Goal: Book appointment/travel/reservation

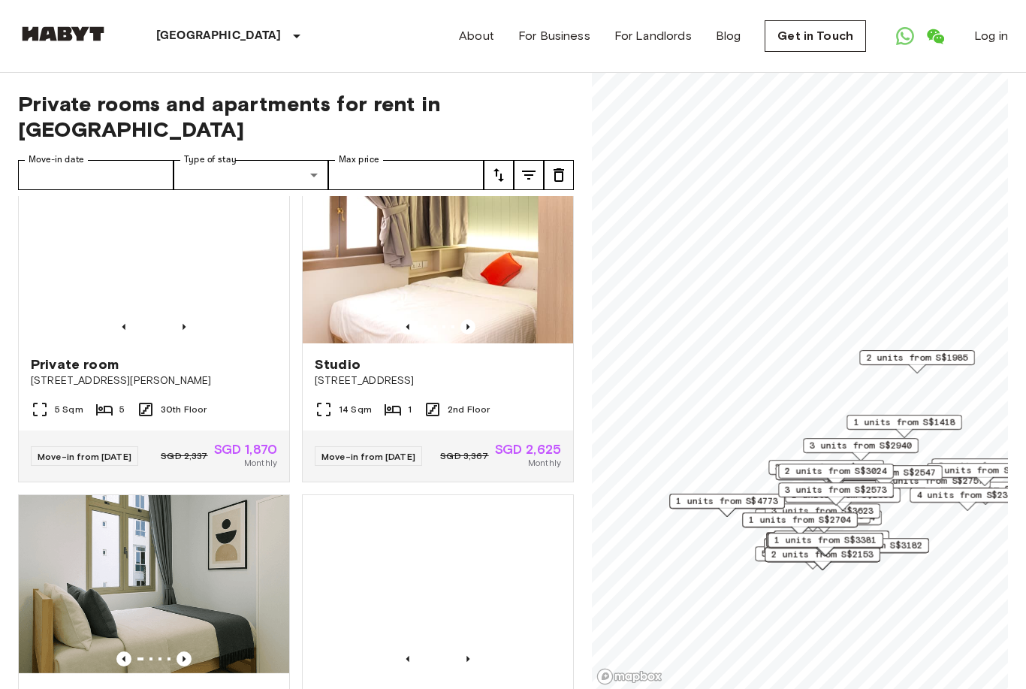
scroll to position [710, 0]
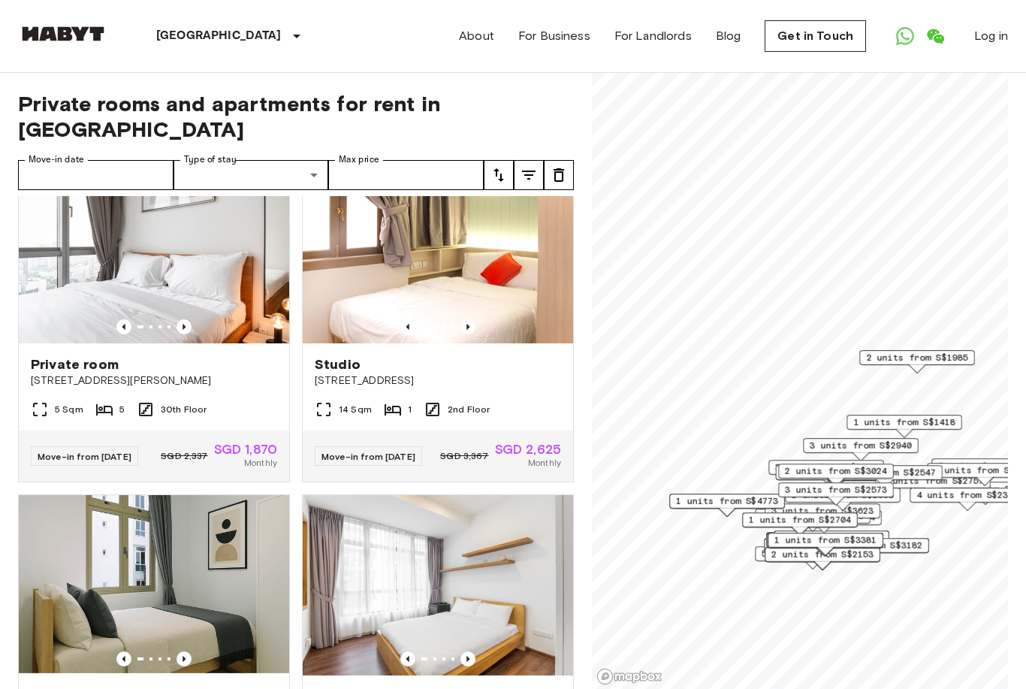
click at [199, 270] on img at bounding box center [154, 253] width 270 height 180
click at [41, 11] on div "Singapore Europe Amsterdam Berlin Brussels Cologne Dusseldorf Frankfurt Graz Ha…" at bounding box center [186, 36] width 336 height 72
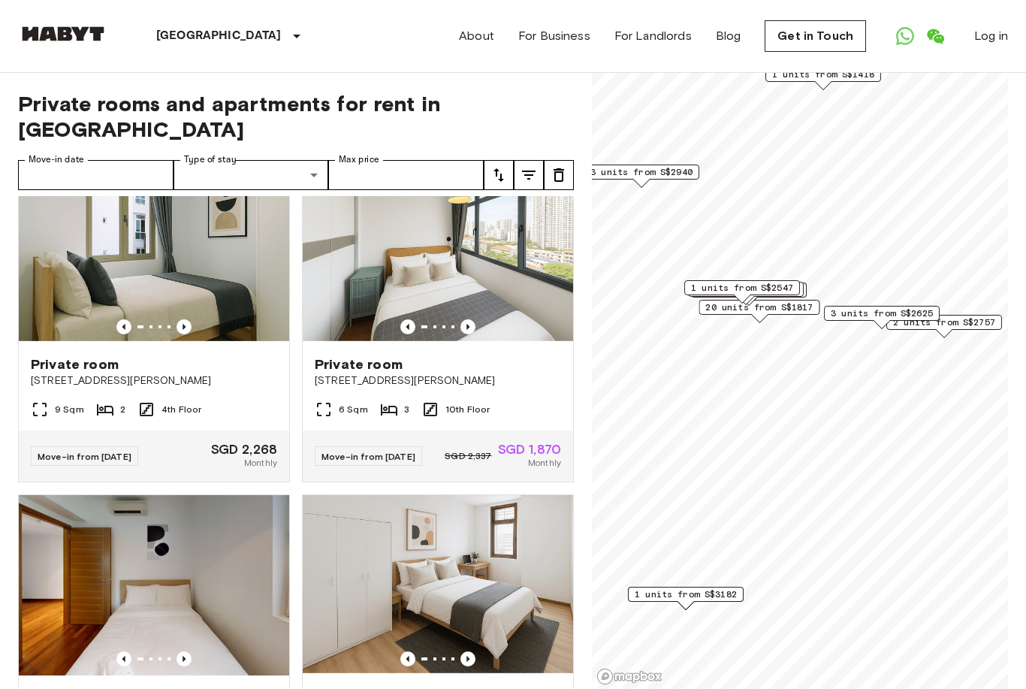
click at [734, 593] on span "1 units from S$3182" at bounding box center [686, 594] width 102 height 14
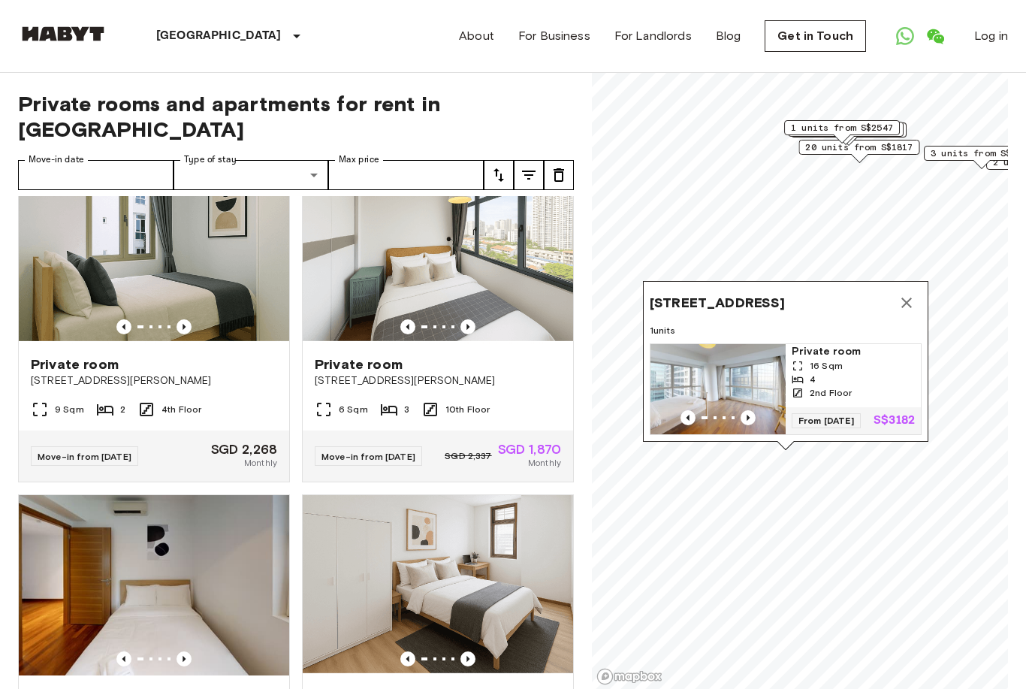
click at [913, 294] on icon "Map marker" at bounding box center [907, 303] width 18 height 18
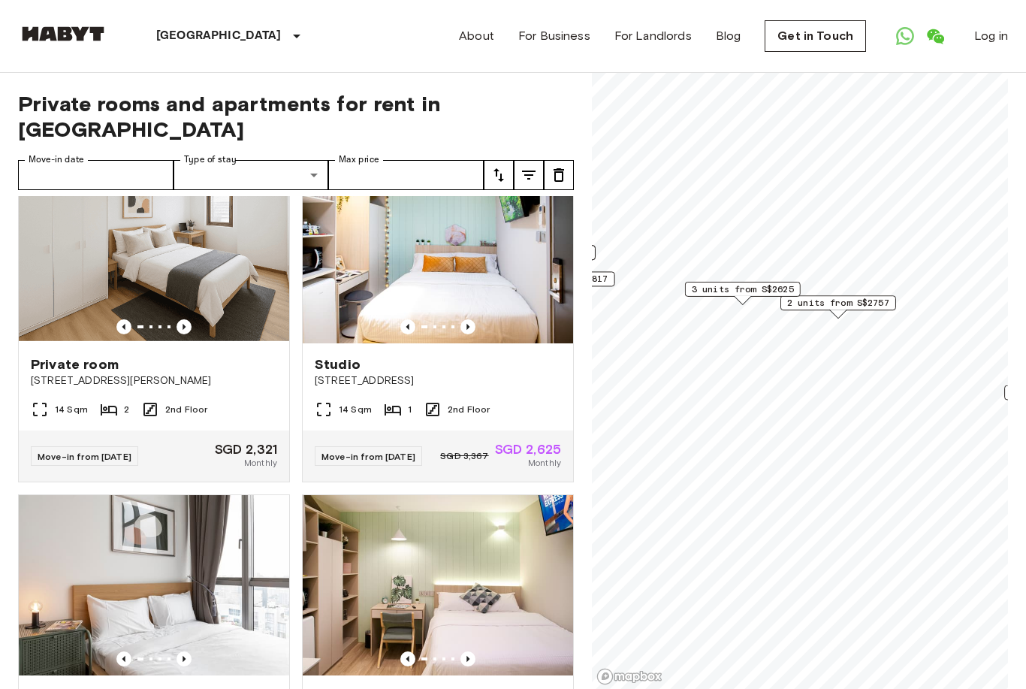
scroll to position [480, 0]
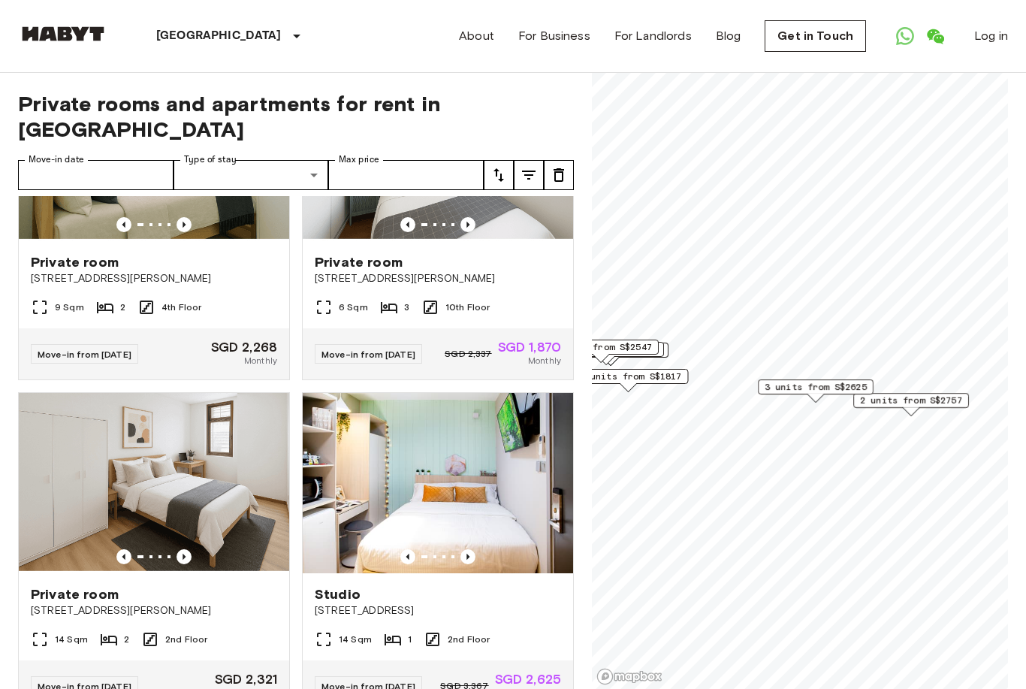
click at [823, 391] on span "3 units from S$2625" at bounding box center [816, 387] width 102 height 14
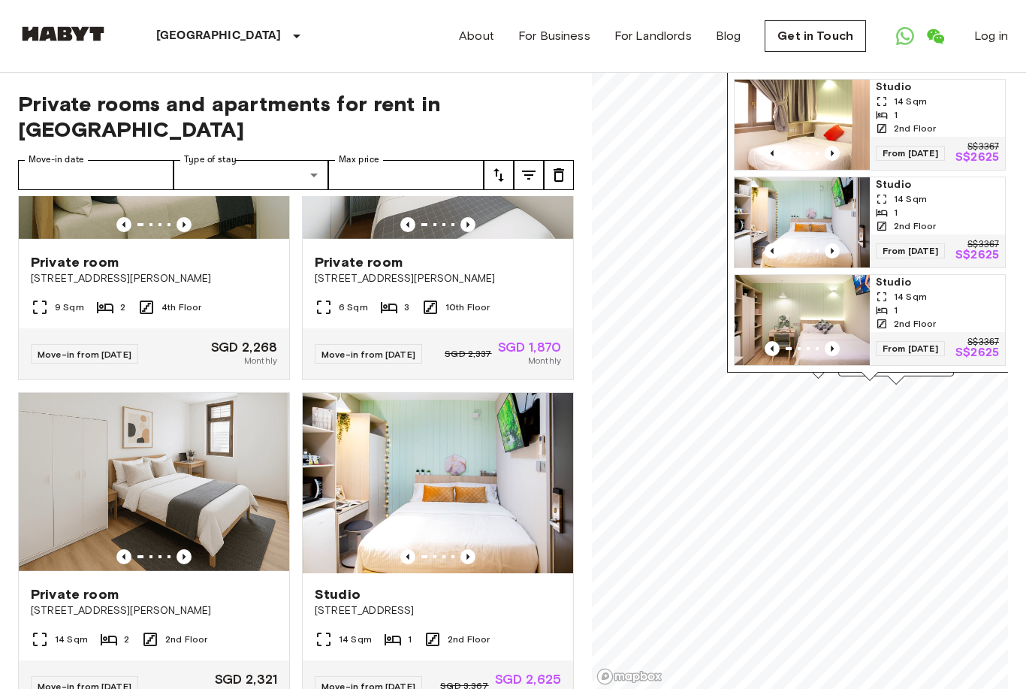
click at [910, 365] on link "Studio 14 Sqm 1 2nd Floor From 03 Nov 25 S$3367 S$2625" at bounding box center [870, 320] width 272 height 92
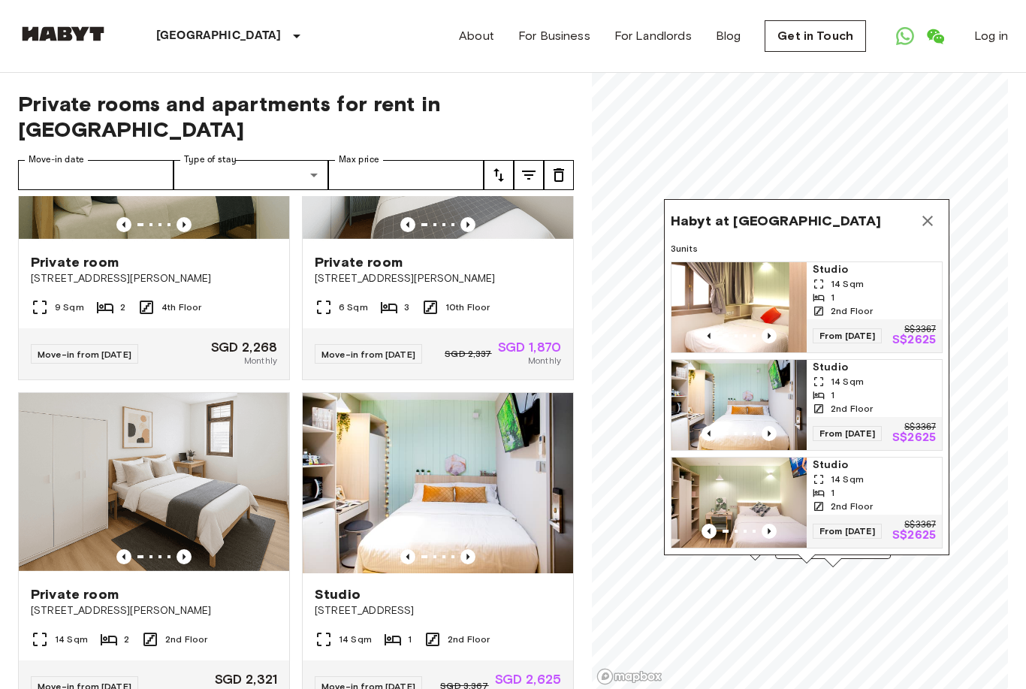
click at [926, 216] on icon "Map marker" at bounding box center [927, 221] width 11 height 11
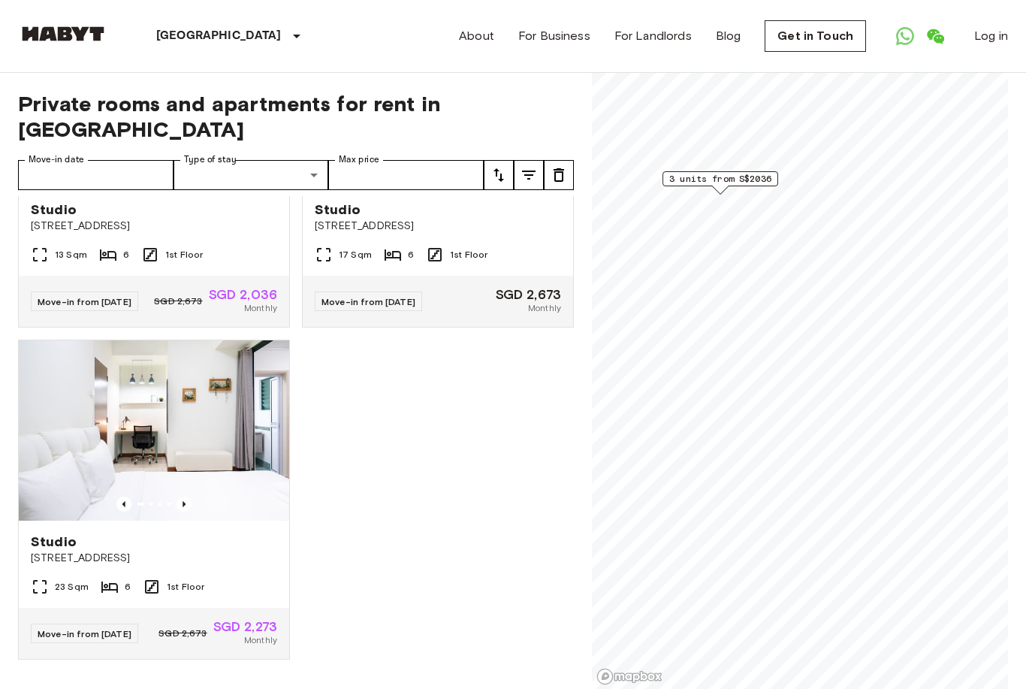
scroll to position [148, 0]
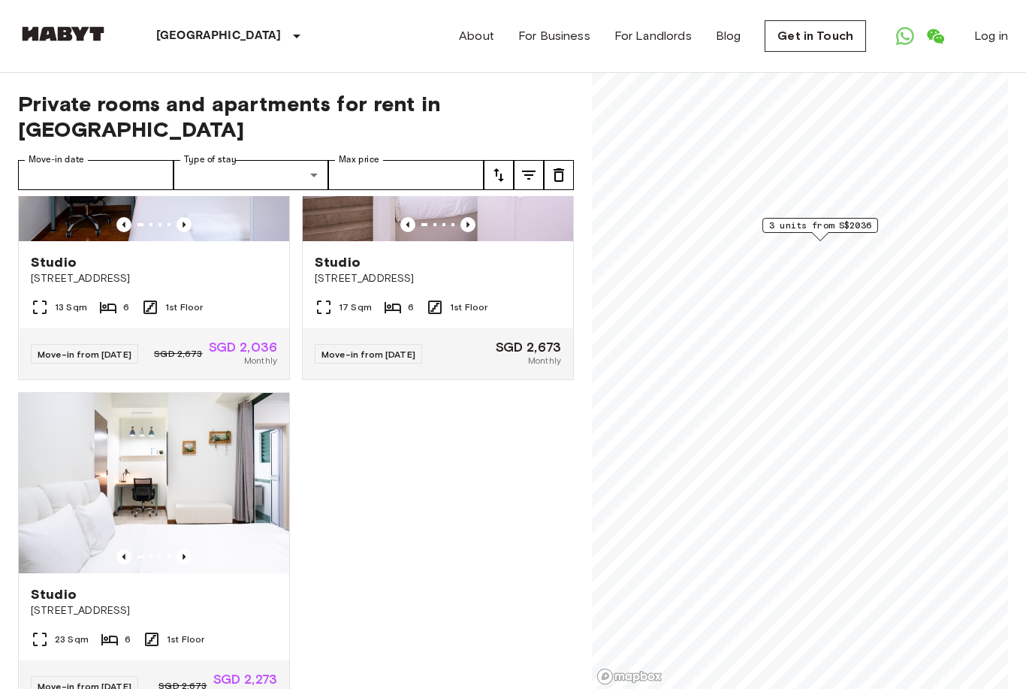
click at [856, 229] on span "3 units from S$2036" at bounding box center [820, 226] width 102 height 14
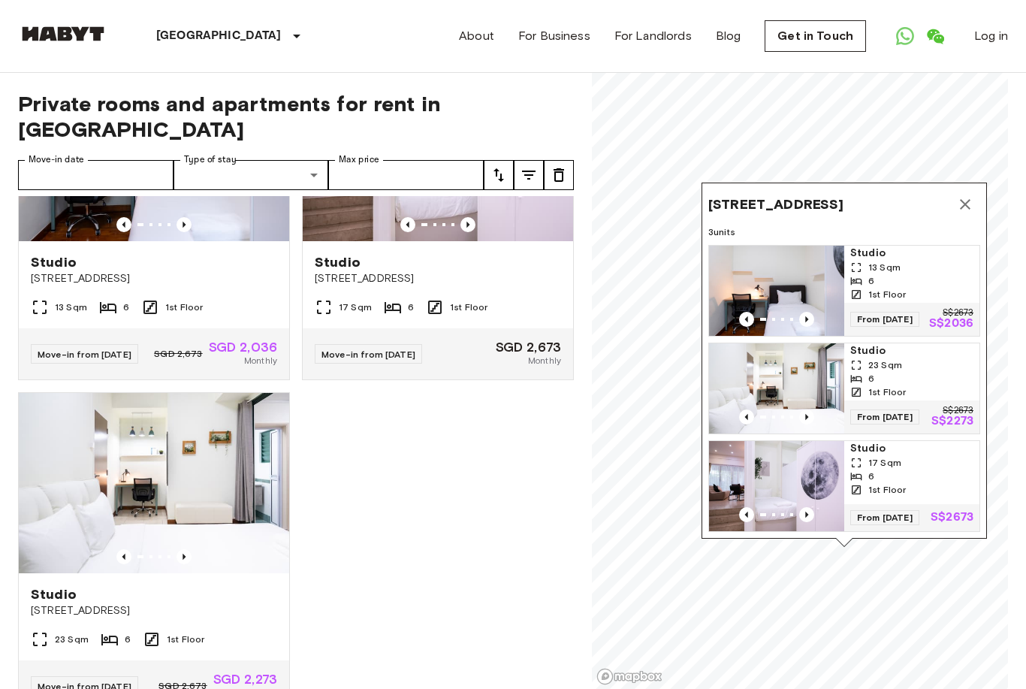
click at [970, 195] on icon "Map marker" at bounding box center [965, 204] width 18 height 18
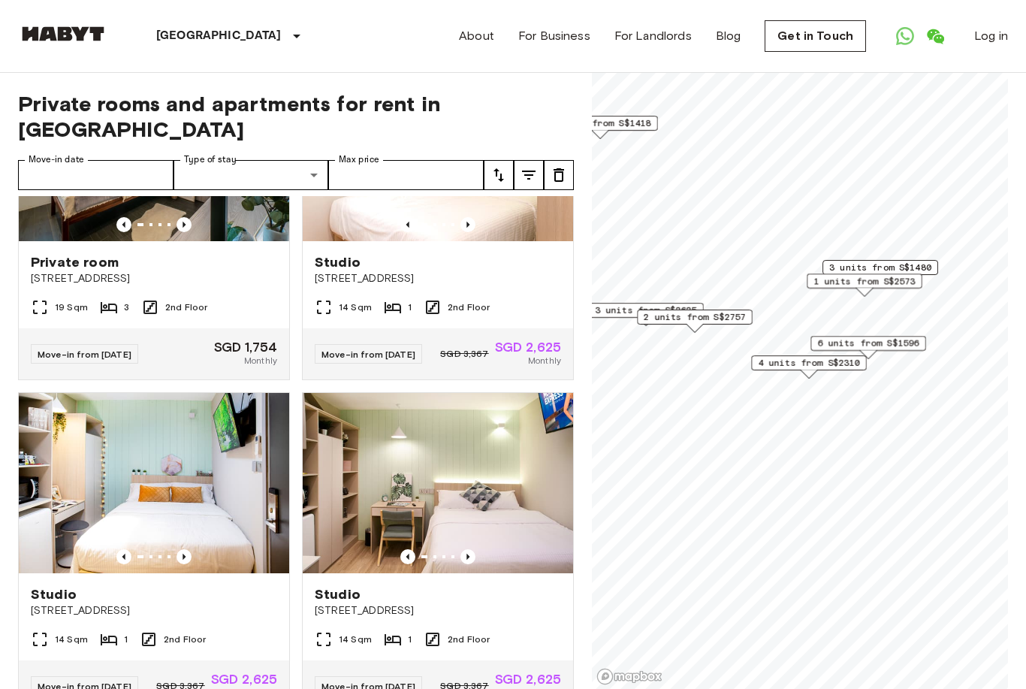
click at [856, 367] on span "4 units from S$2310" at bounding box center [809, 363] width 102 height 14
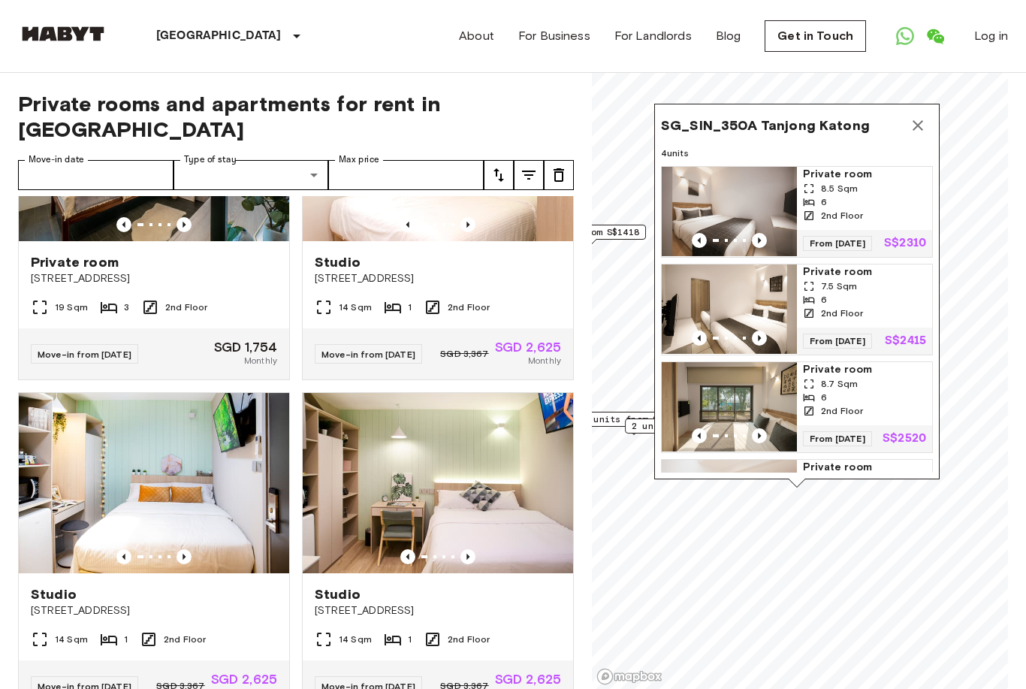
click at [762, 421] on img "Map marker" at bounding box center [729, 407] width 135 height 90
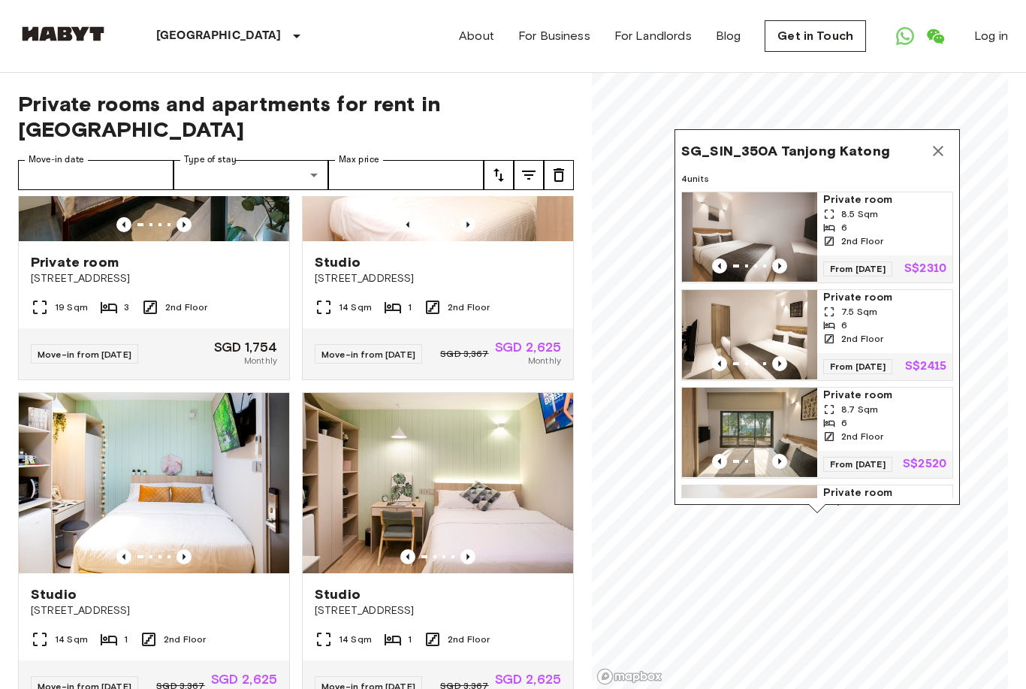
click at [941, 158] on icon "Map marker" at bounding box center [938, 151] width 18 height 18
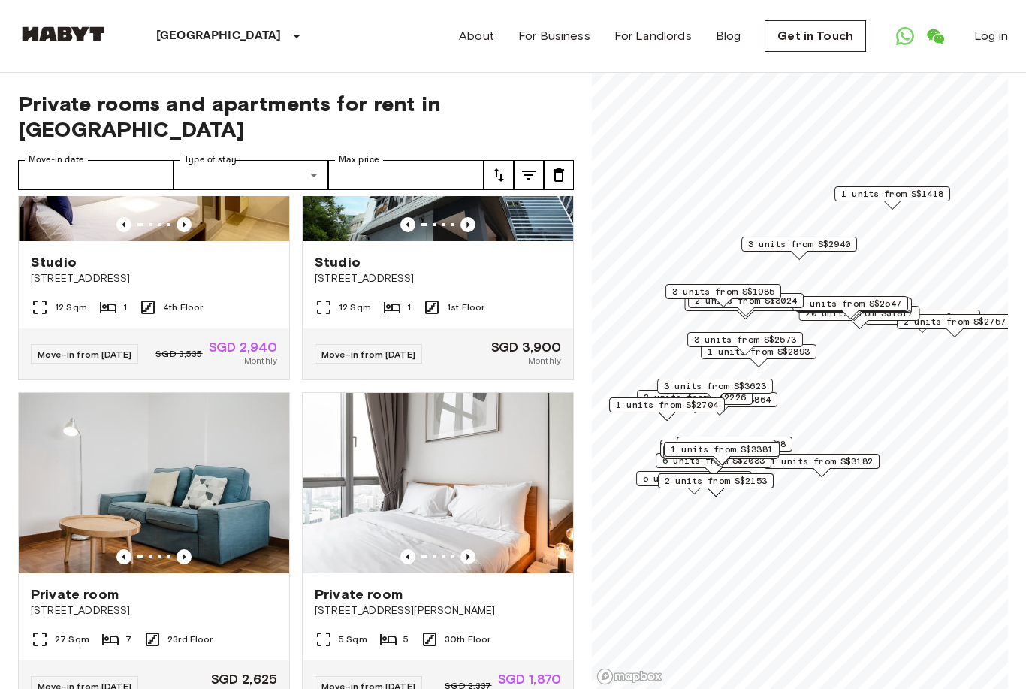
click at [494, 463] on img at bounding box center [438, 483] width 270 height 180
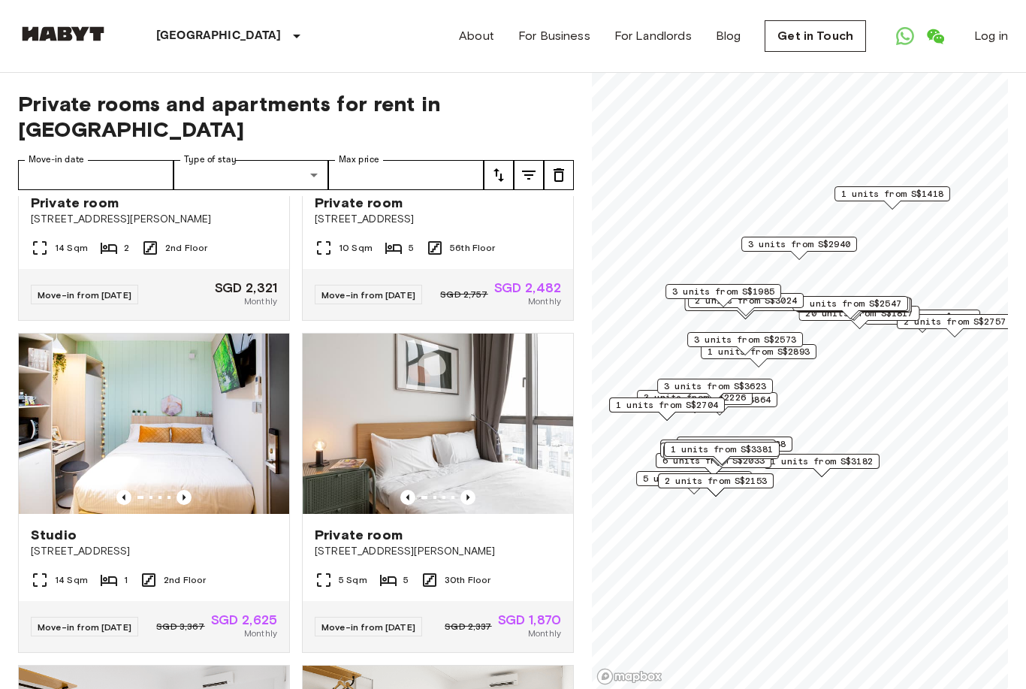
scroll to position [2199, 0]
click at [468, 505] on icon "Previous image" at bounding box center [467, 497] width 15 height 15
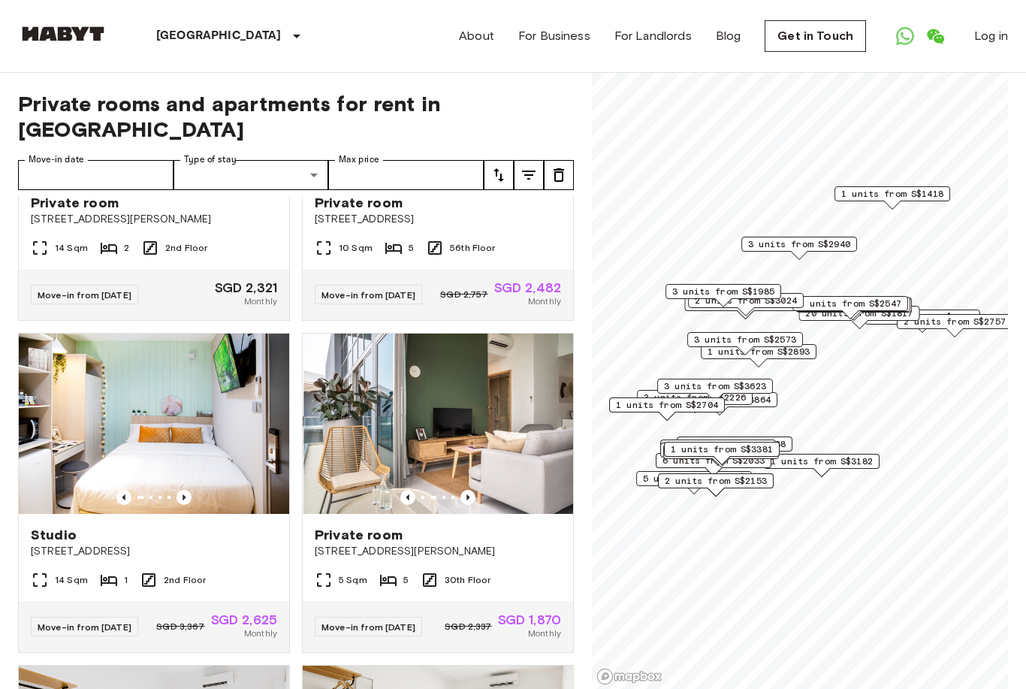
click at [473, 505] on icon "Previous image" at bounding box center [467, 497] width 15 height 15
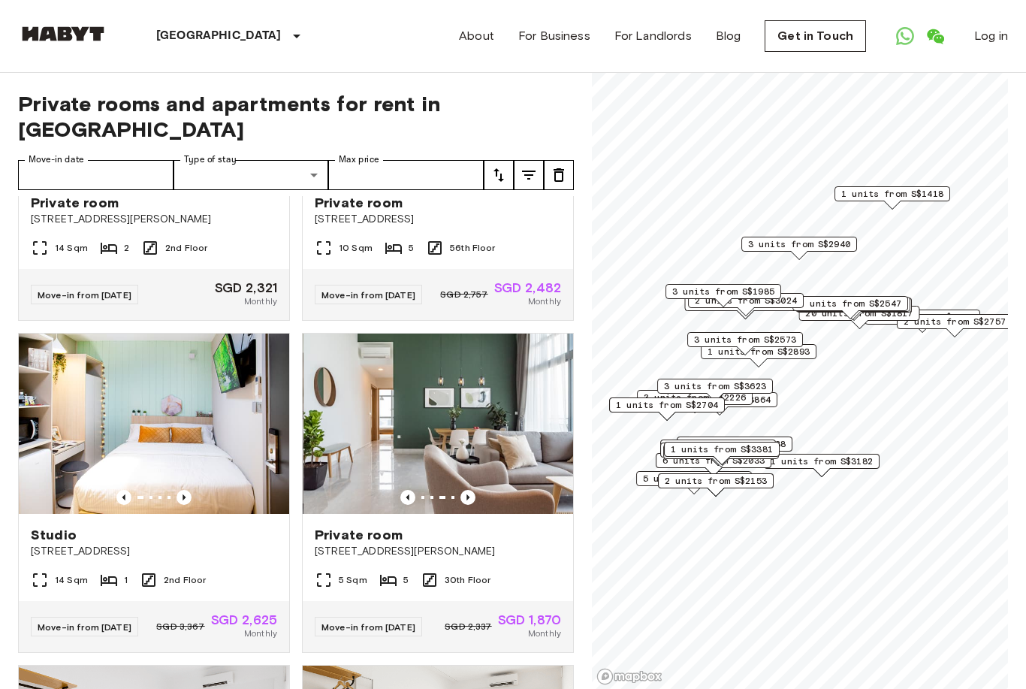
click at [475, 505] on icon "Previous image" at bounding box center [467, 497] width 15 height 15
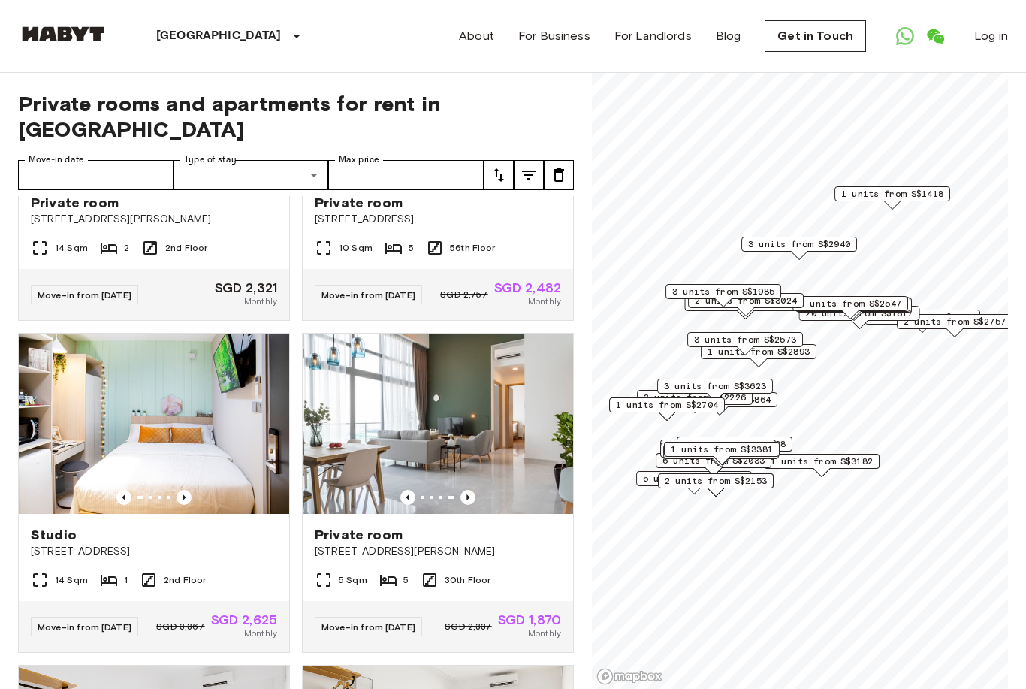
click at [475, 514] on img at bounding box center [439, 423] width 270 height 180
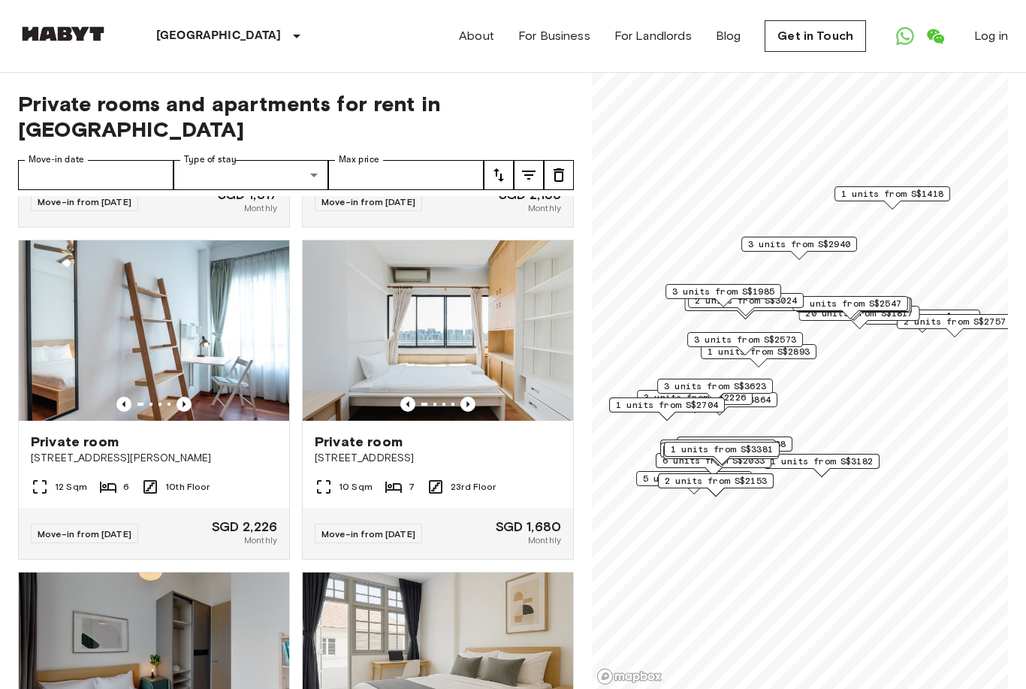
scroll to position [7936, 0]
click at [499, 409] on img at bounding box center [438, 331] width 270 height 180
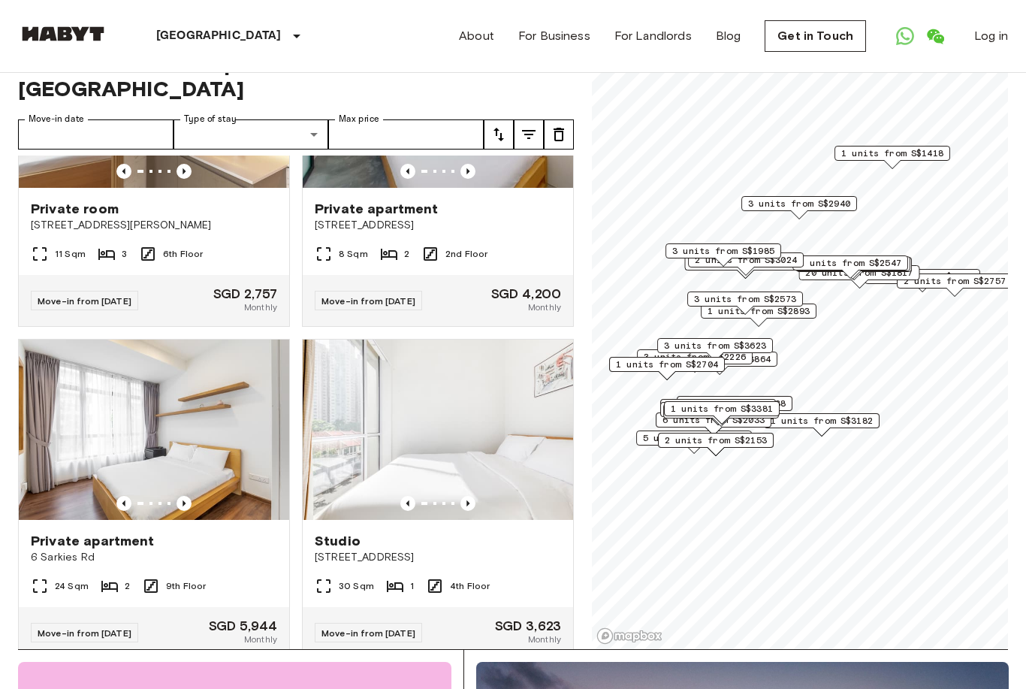
scroll to position [15767, 0]
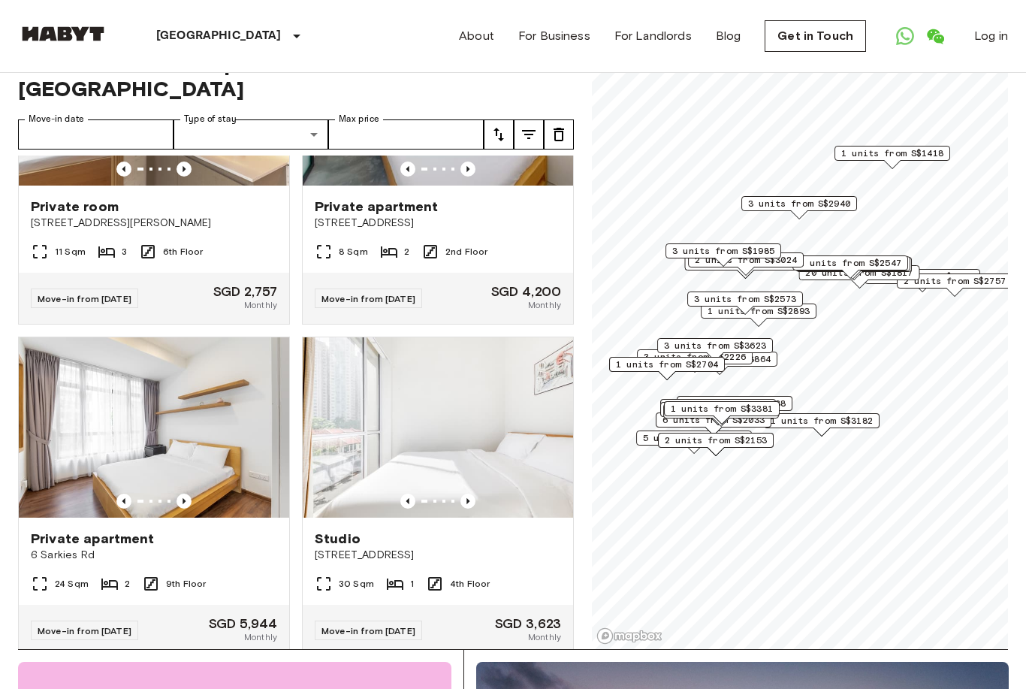
click at [52, 186] on img at bounding box center [154, 95] width 270 height 180
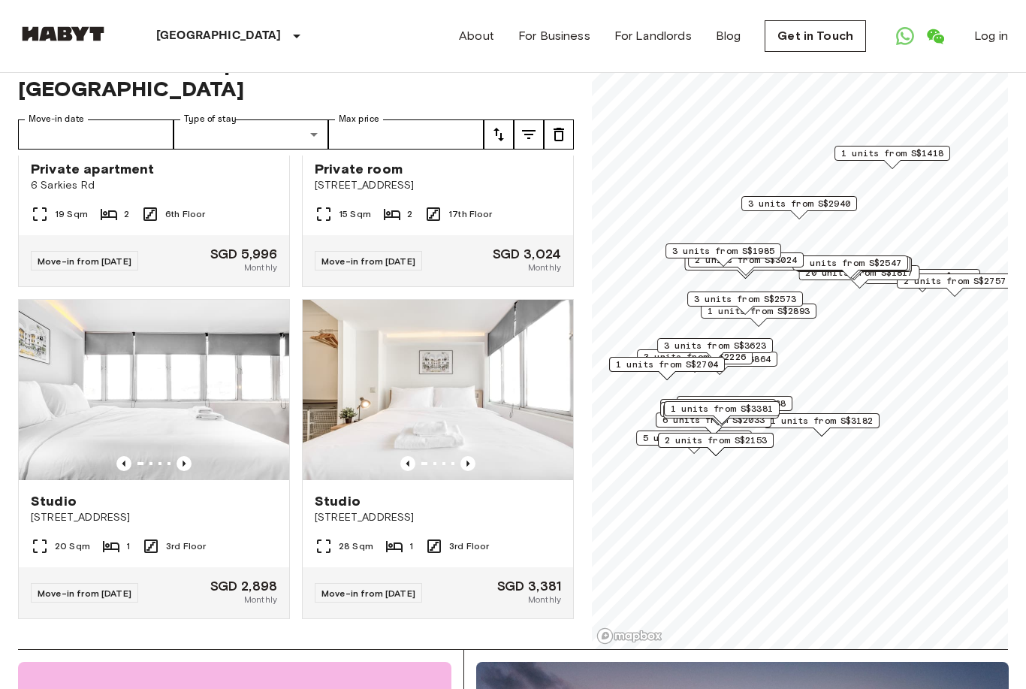
scroll to position [20536, 0]
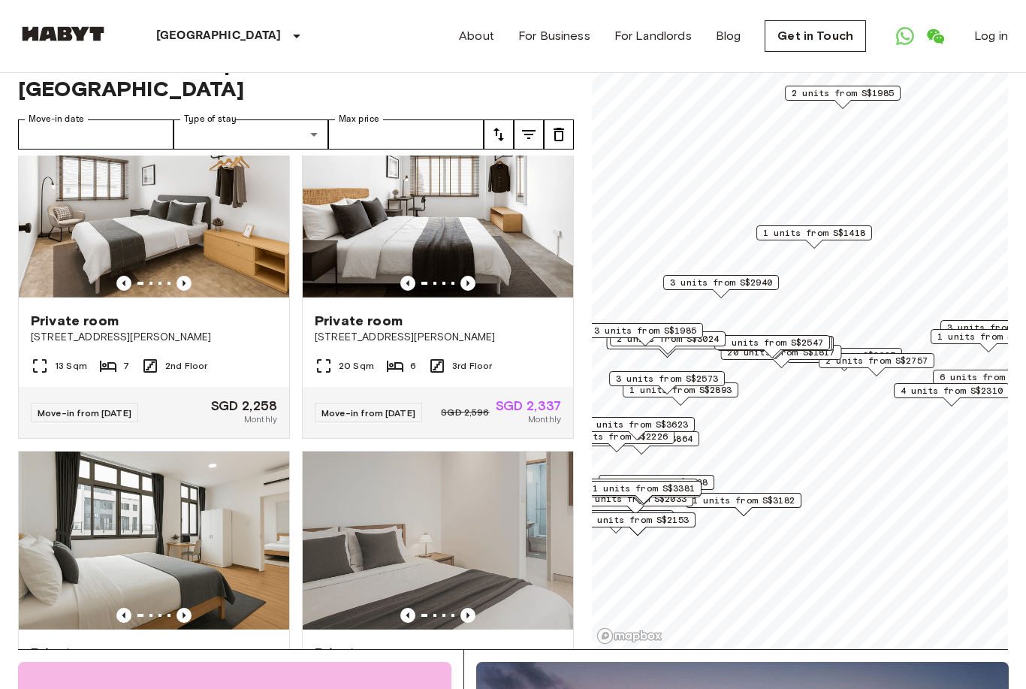
scroll to position [21963, 0]
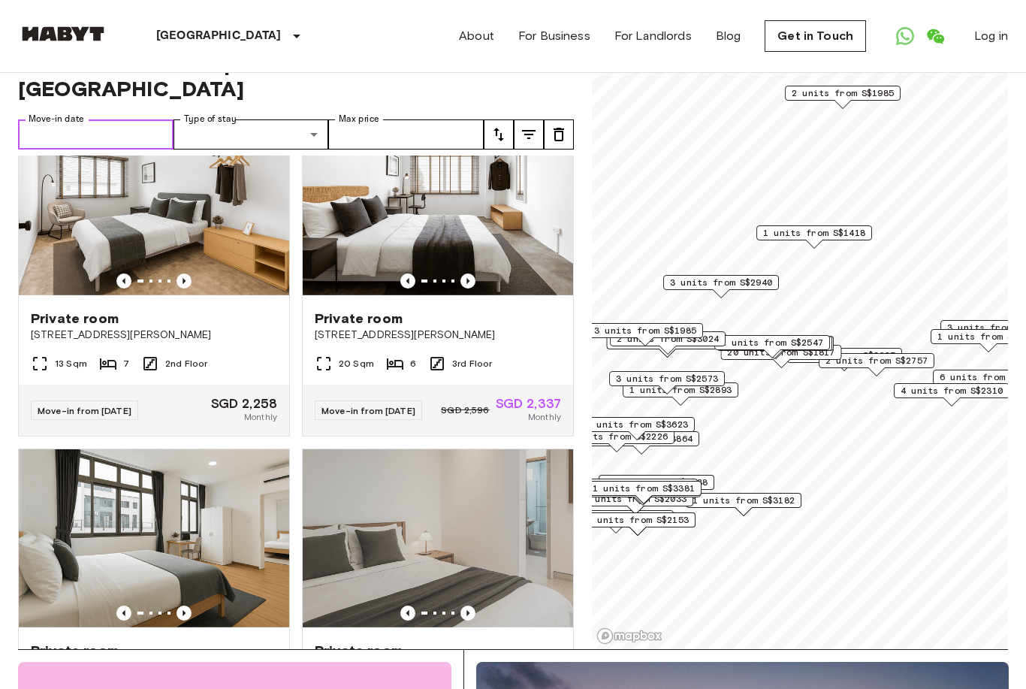
click at [140, 119] on input "Move-in date" at bounding box center [95, 134] width 155 height 30
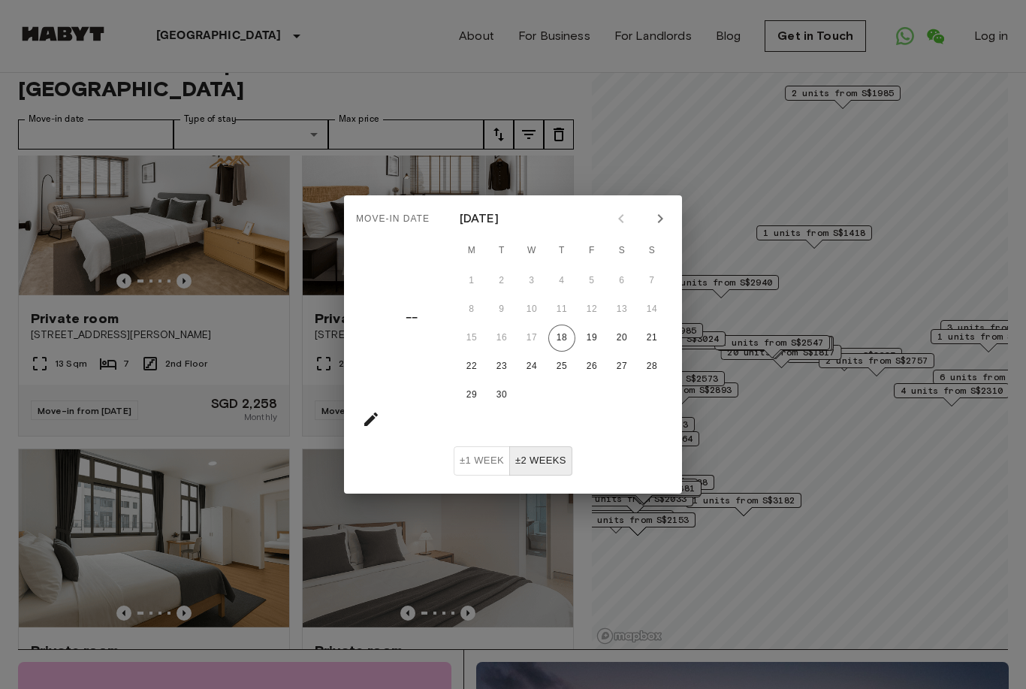
click at [548, 460] on button "±2 weeks" at bounding box center [540, 460] width 63 height 29
click at [668, 227] on icon "Next month" at bounding box center [660, 219] width 18 height 18
click at [478, 311] on button "6" at bounding box center [471, 309] width 27 height 27
type input "**********"
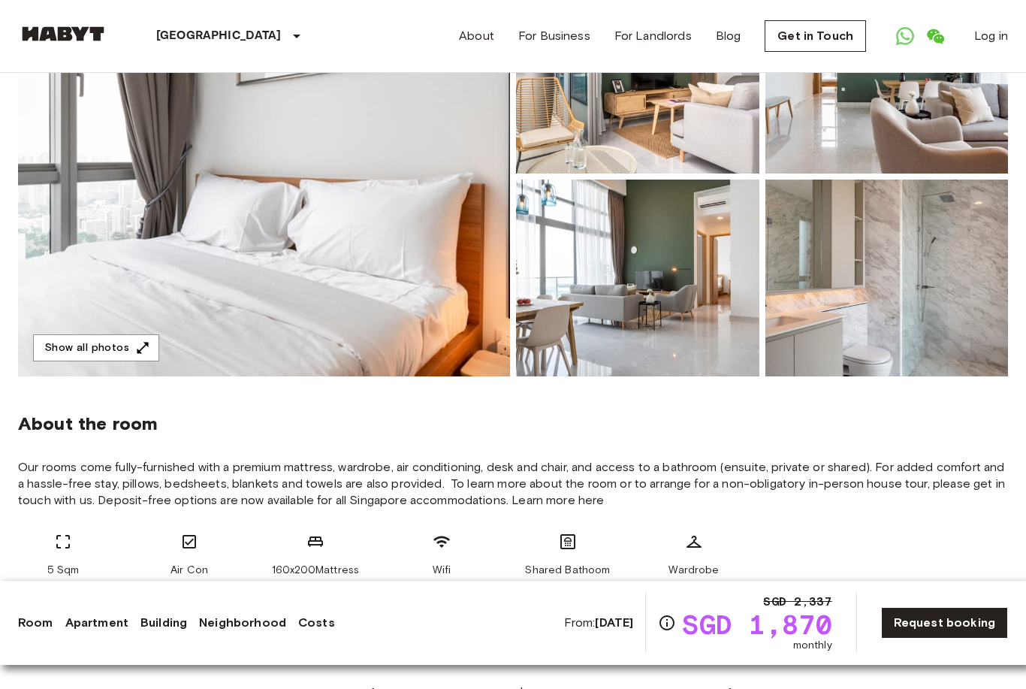
scroll to position [116, 0]
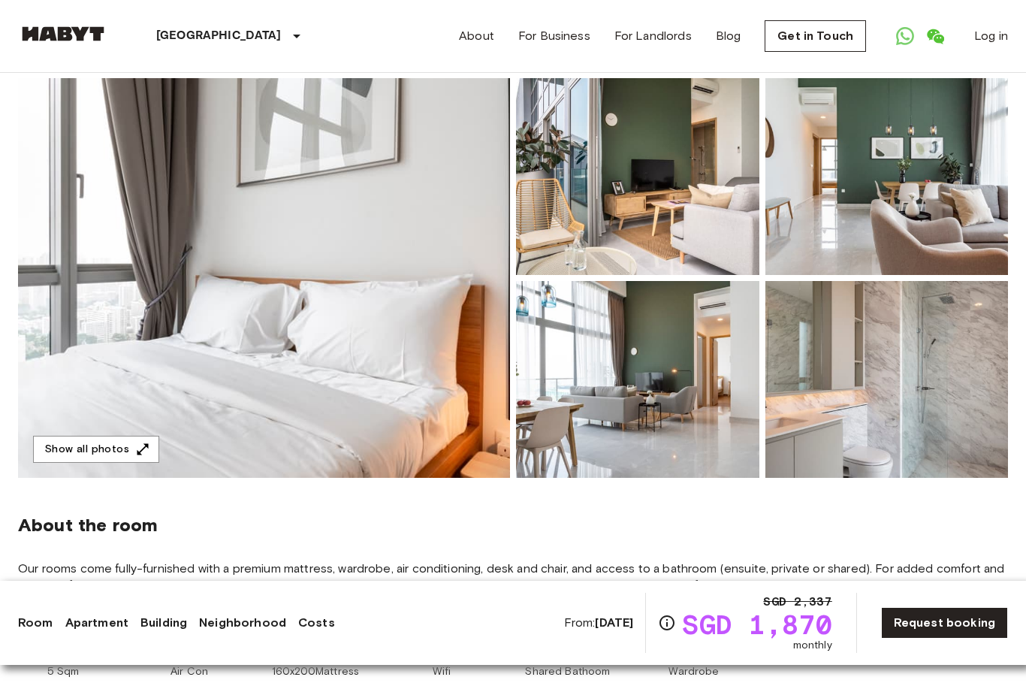
click at [135, 448] on icon "button" at bounding box center [142, 449] width 15 height 15
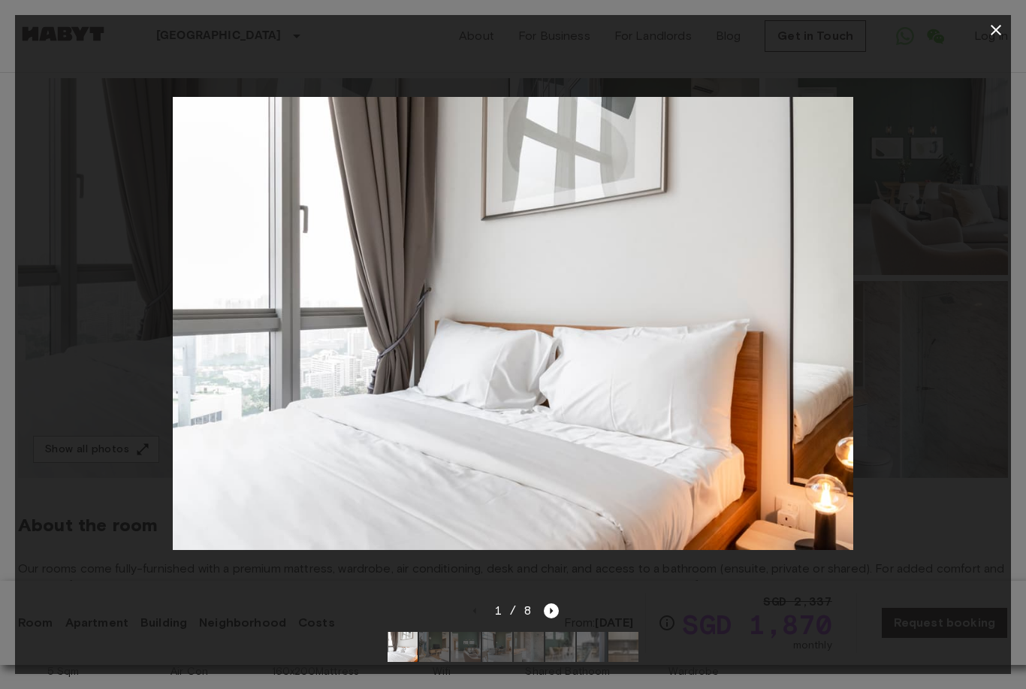
click at [556, 612] on icon "Next image" at bounding box center [551, 610] width 15 height 15
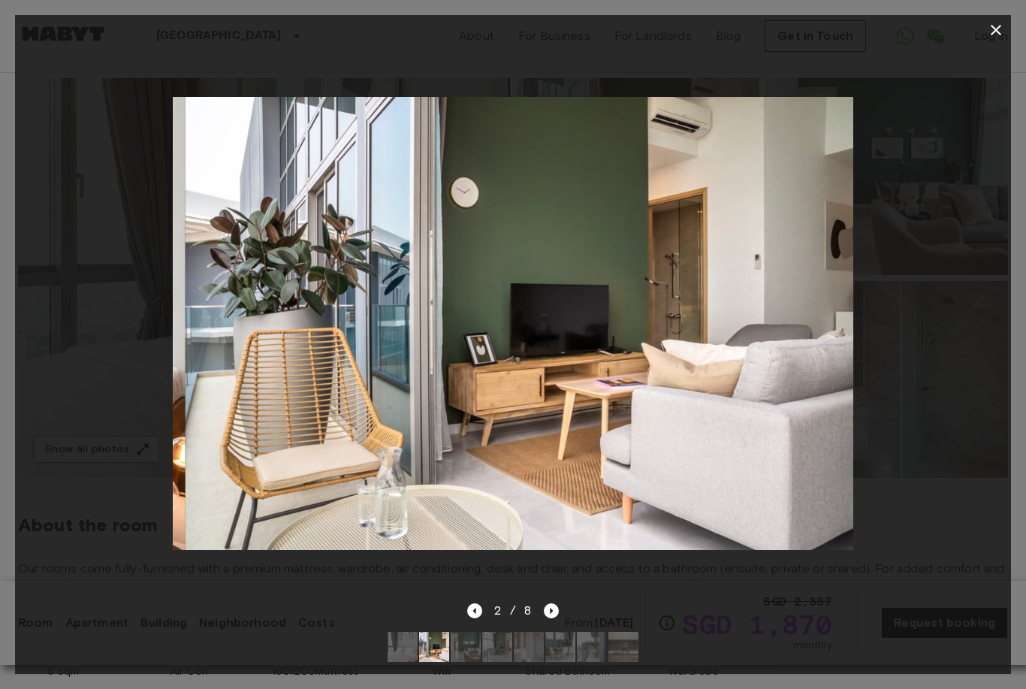
click at [547, 612] on icon "Next image" at bounding box center [551, 610] width 15 height 15
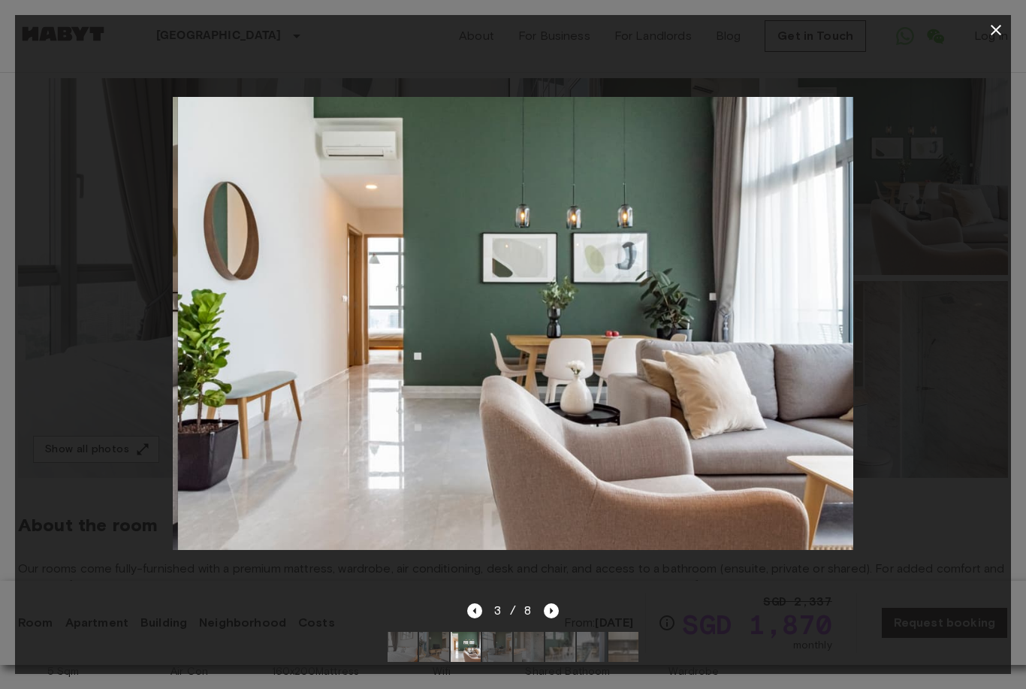
click at [542, 617] on div "3 / 8" at bounding box center [513, 611] width 92 height 18
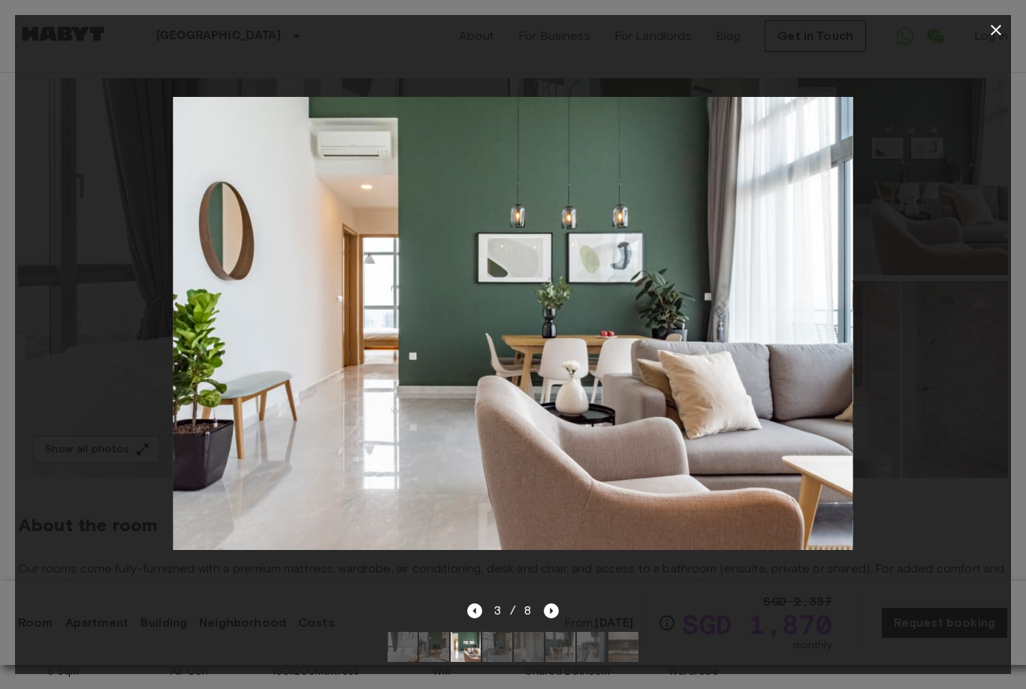
click at [547, 608] on icon "Next image" at bounding box center [551, 610] width 15 height 15
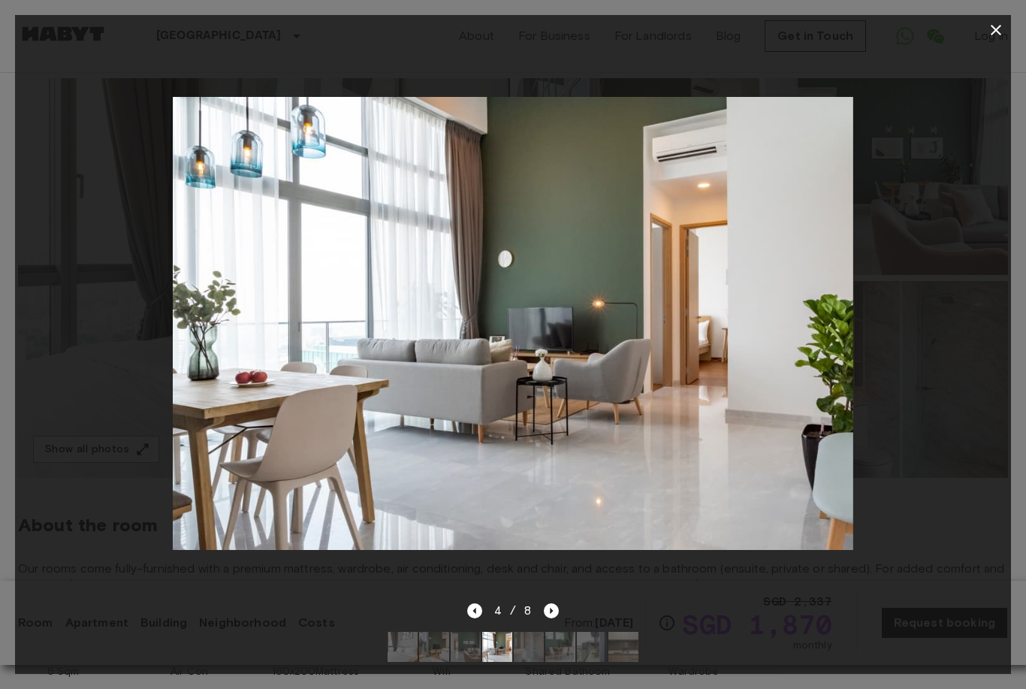
click at [542, 619] on div "4 / 8" at bounding box center [513, 611] width 92 height 18
click at [540, 614] on div "4 / 8" at bounding box center [513, 611] width 92 height 18
click at [544, 614] on icon "Next image" at bounding box center [551, 610] width 15 height 15
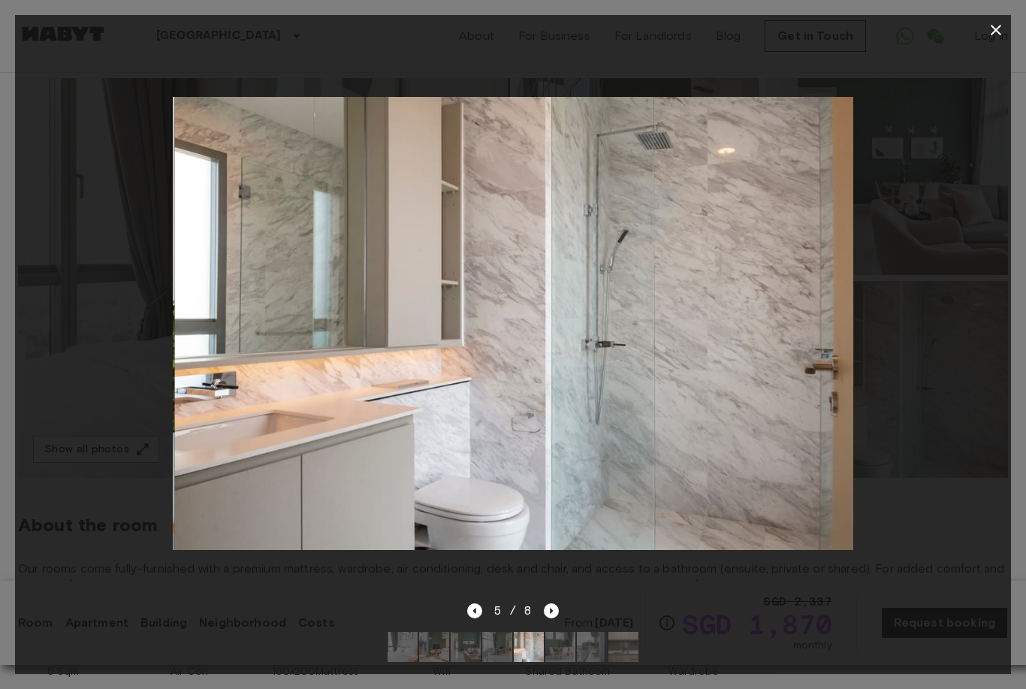
click at [536, 625] on div at bounding box center [513, 647] width 275 height 54
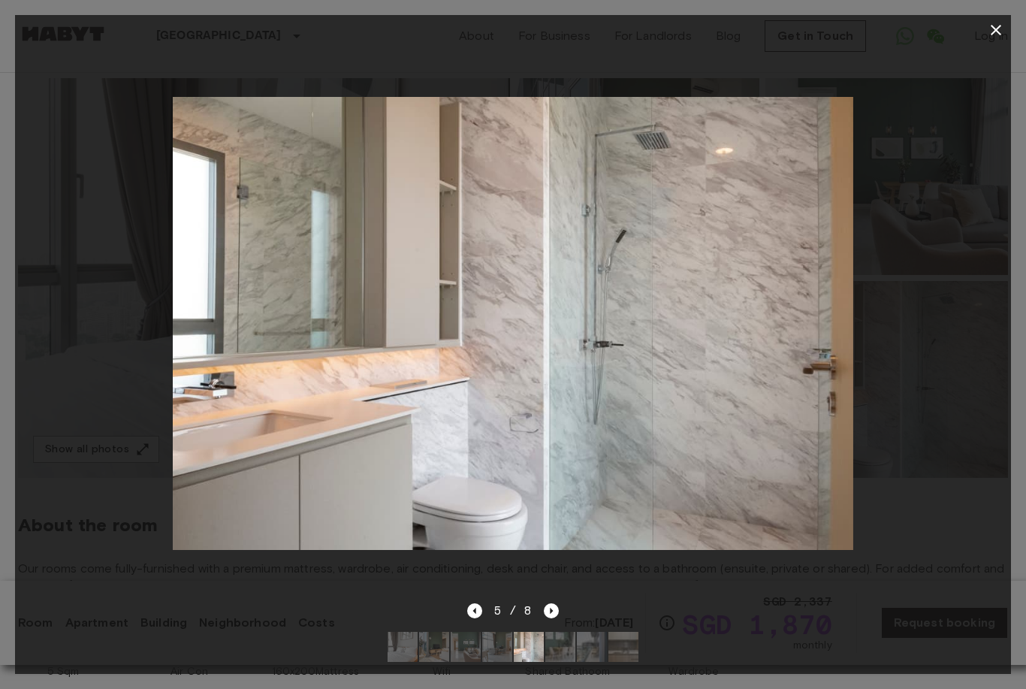
click at [528, 626] on div at bounding box center [513, 647] width 275 height 54
click at [527, 626] on div at bounding box center [513, 647] width 275 height 54
click at [518, 629] on div at bounding box center [513, 647] width 275 height 54
click at [994, 35] on icon "button" at bounding box center [996, 30] width 18 height 18
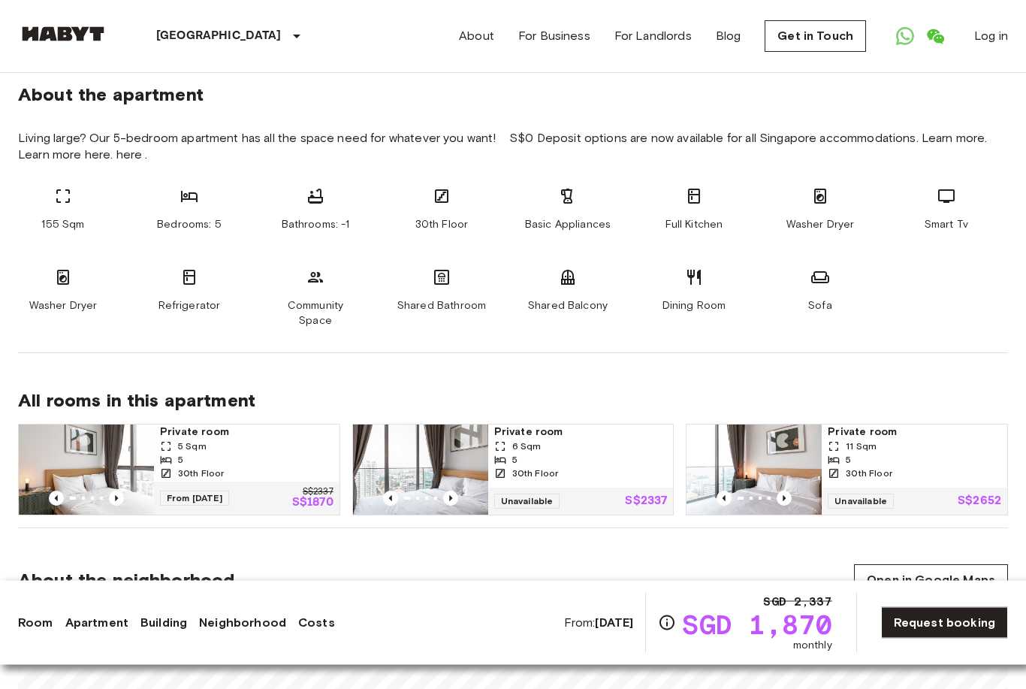
scroll to position [822, 0]
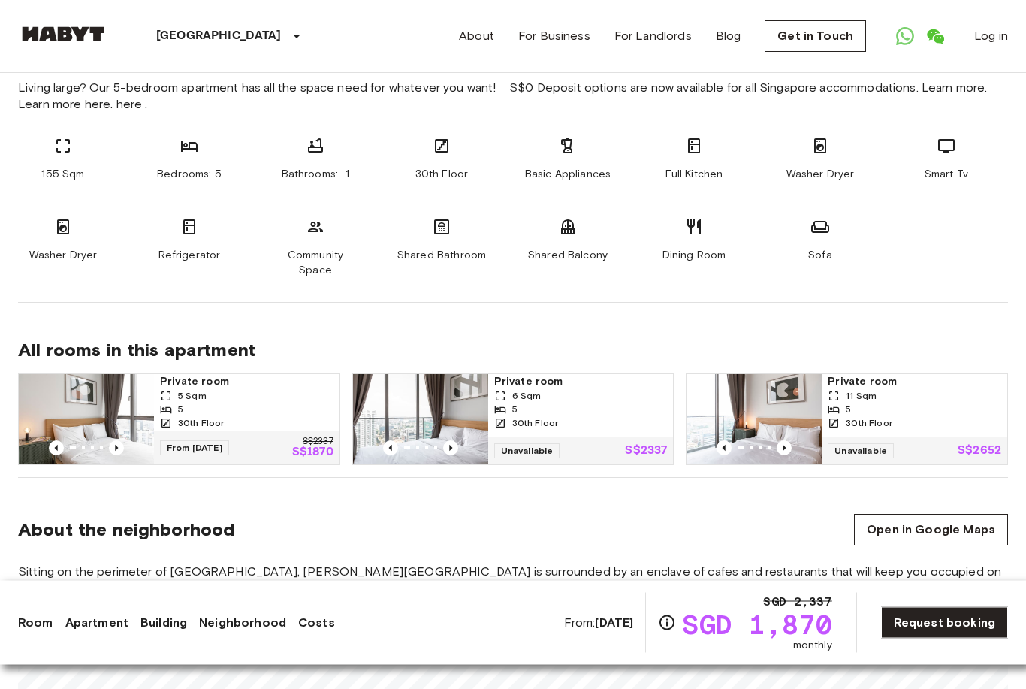
click at [112, 441] on icon "Previous image" at bounding box center [116, 448] width 15 height 15
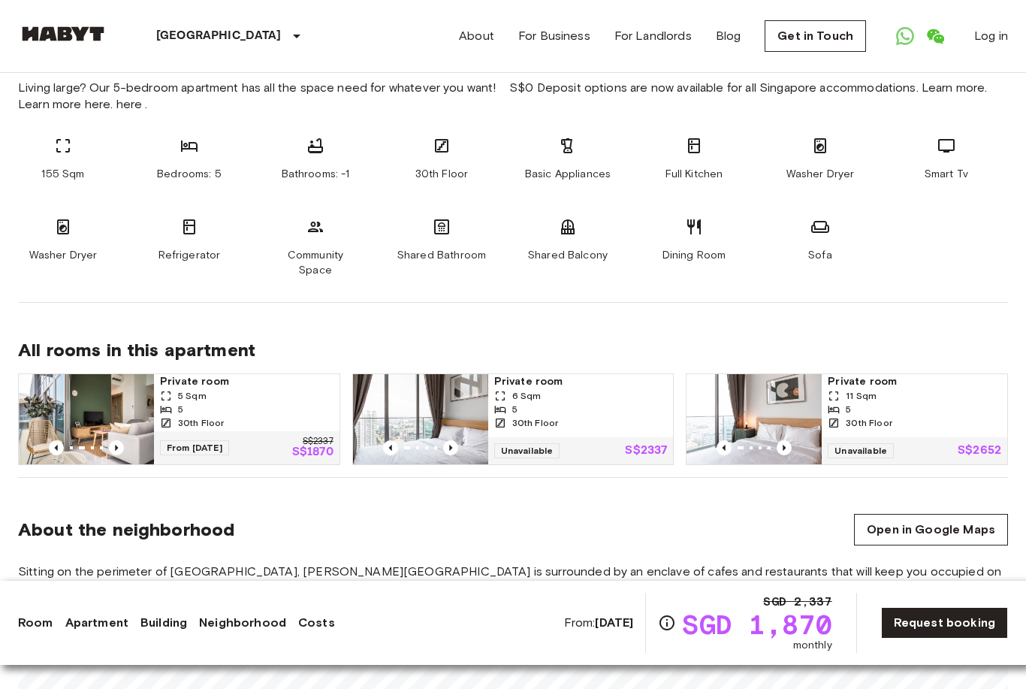
click at [152, 403] on img at bounding box center [86, 419] width 135 height 90
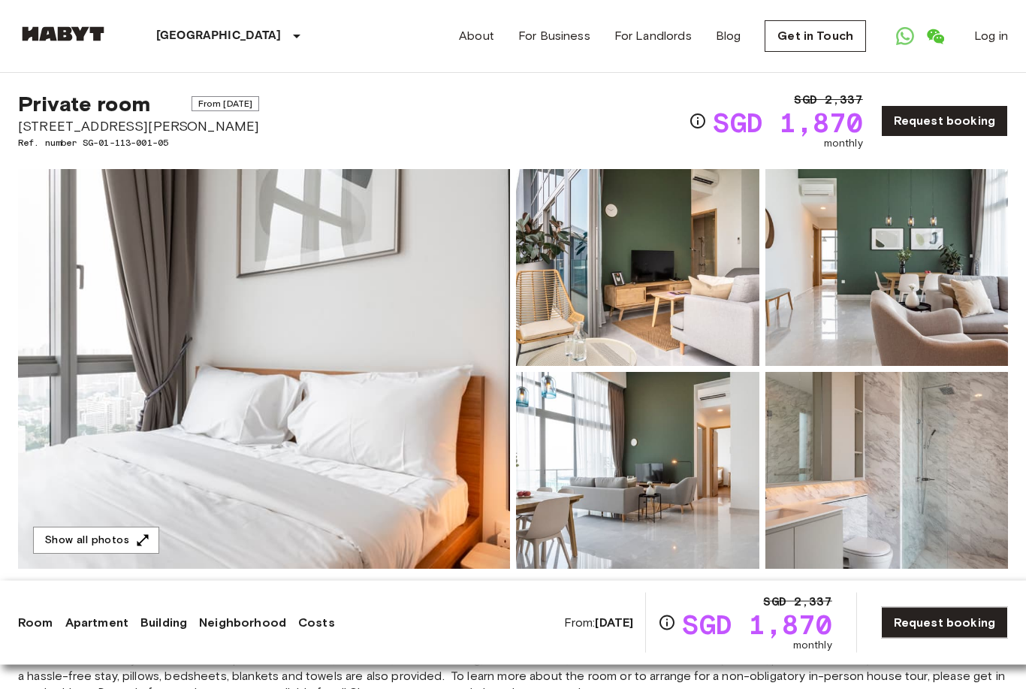
scroll to position [0, 0]
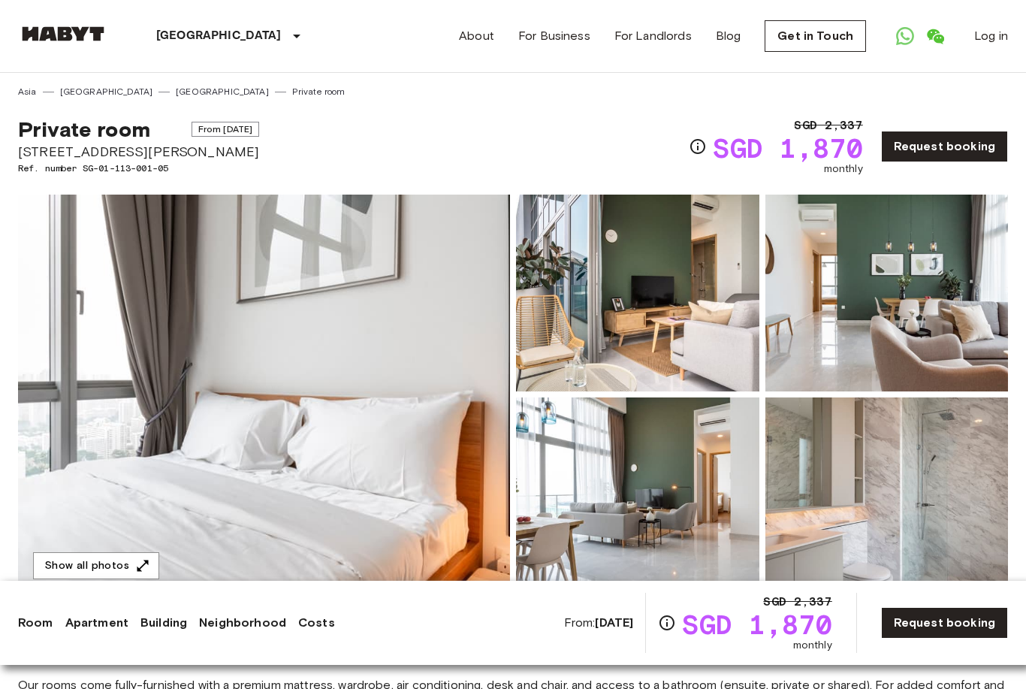
click at [917, 143] on link "Request booking" at bounding box center [944, 147] width 127 height 32
